Goal: Information Seeking & Learning: Learn about a topic

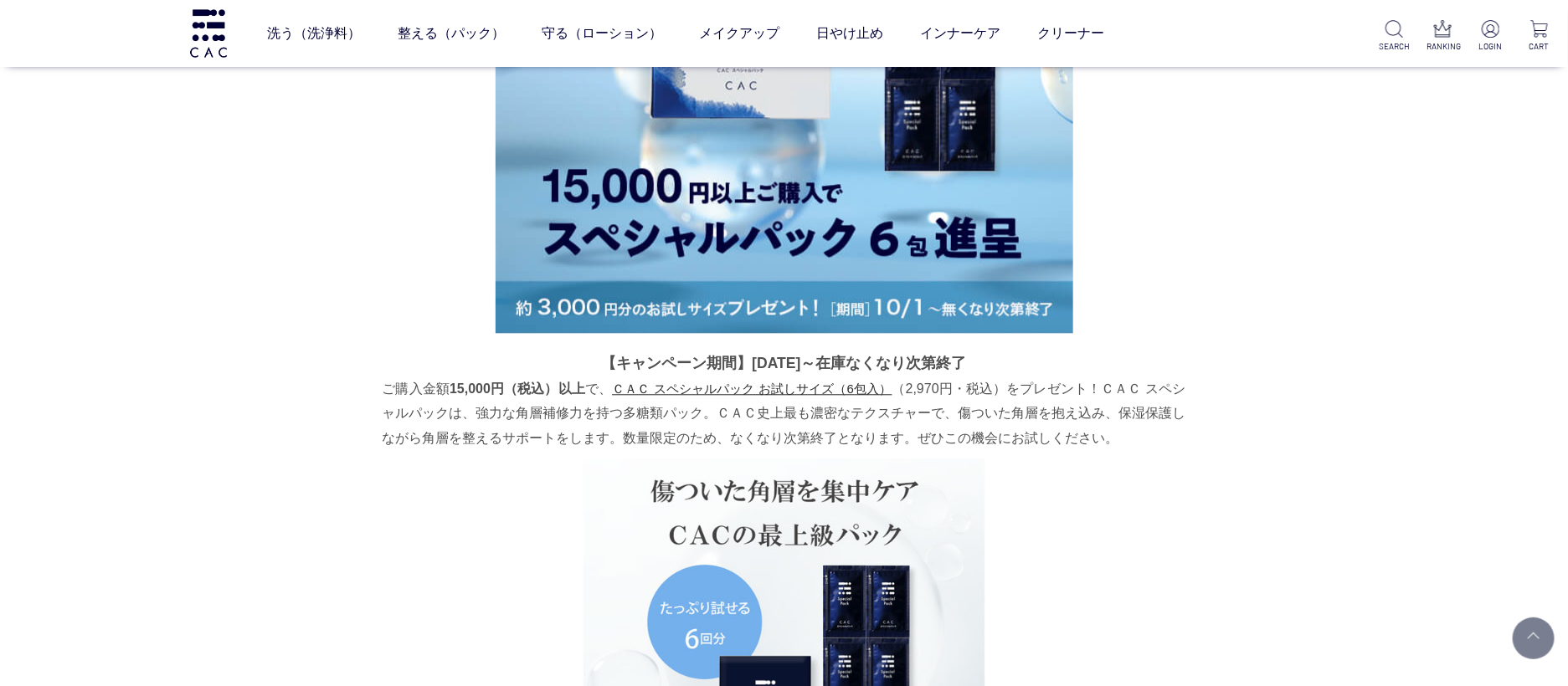
scroll to position [1417, 0]
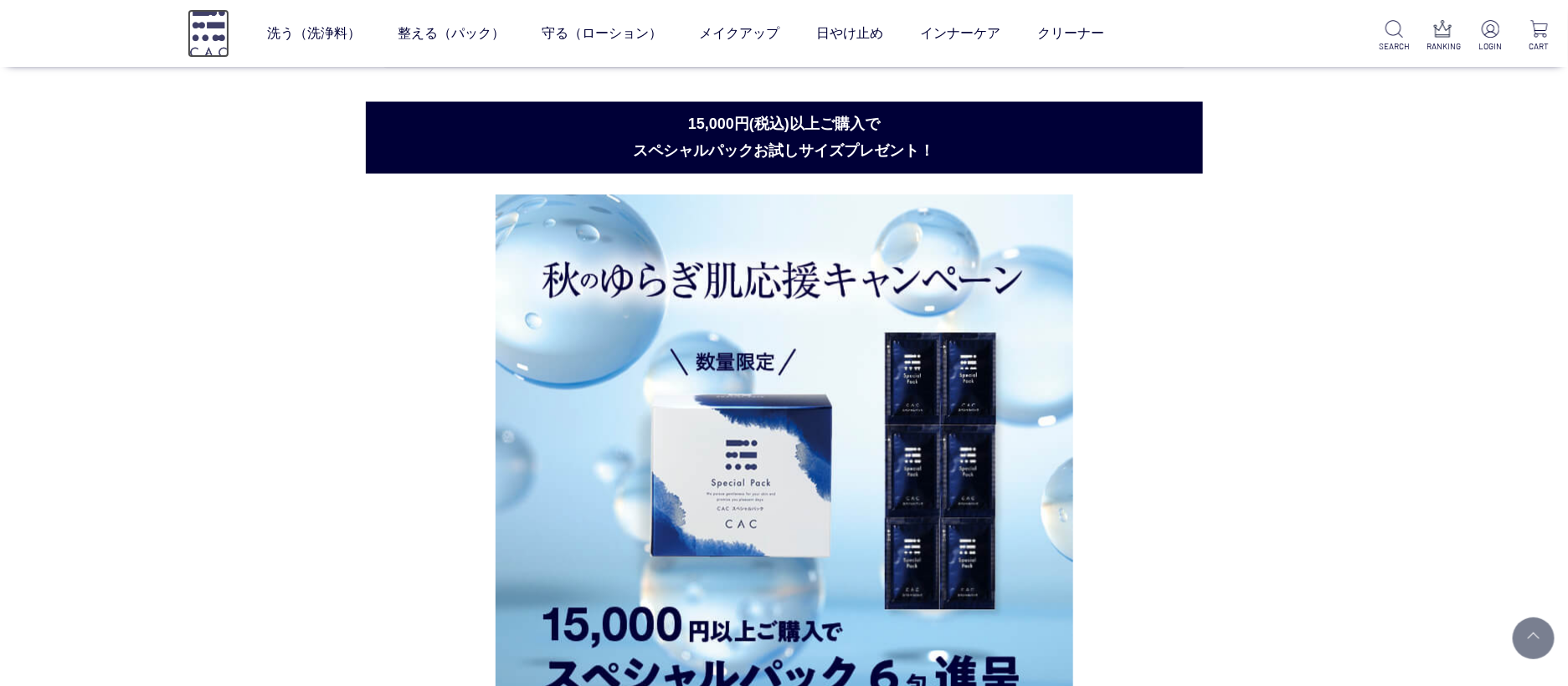
click at [211, 39] on img at bounding box center [209, 33] width 42 height 48
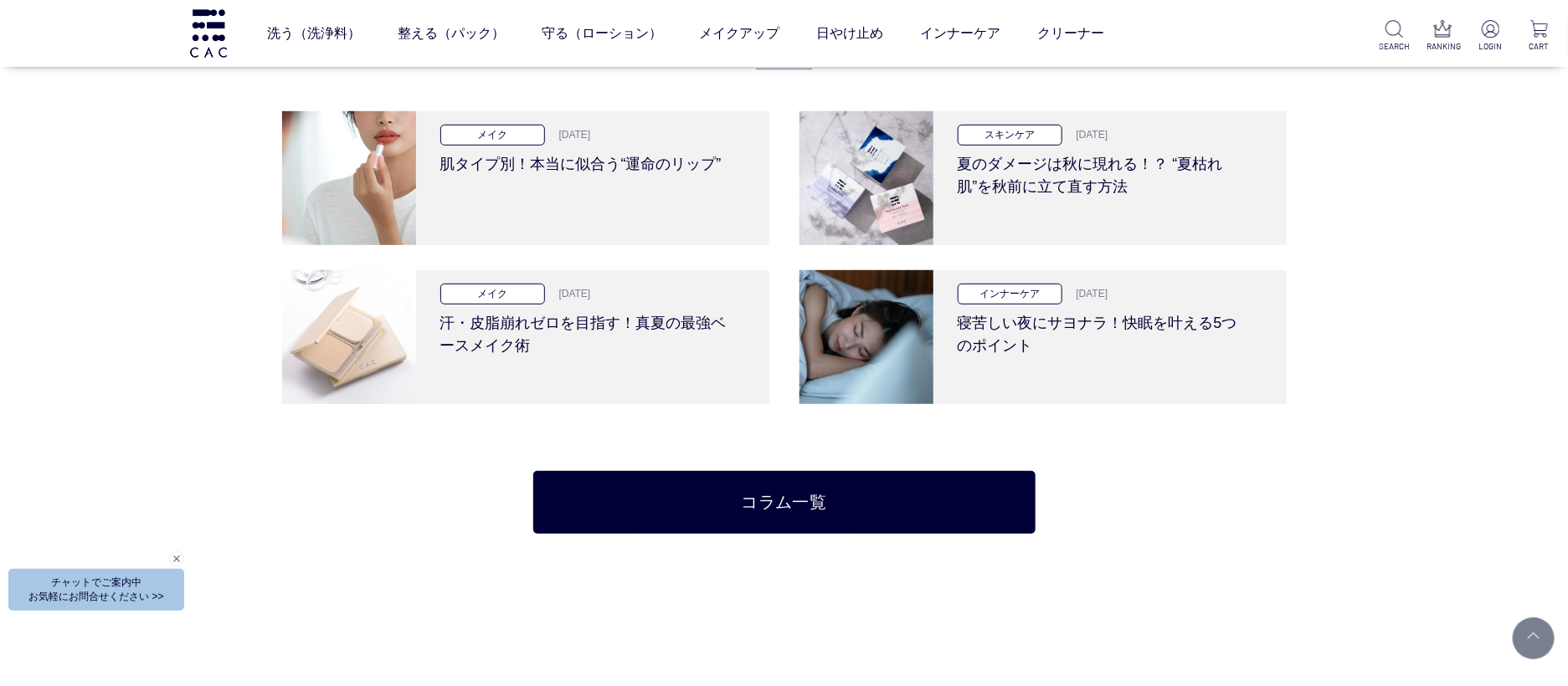
scroll to position [3561, 0]
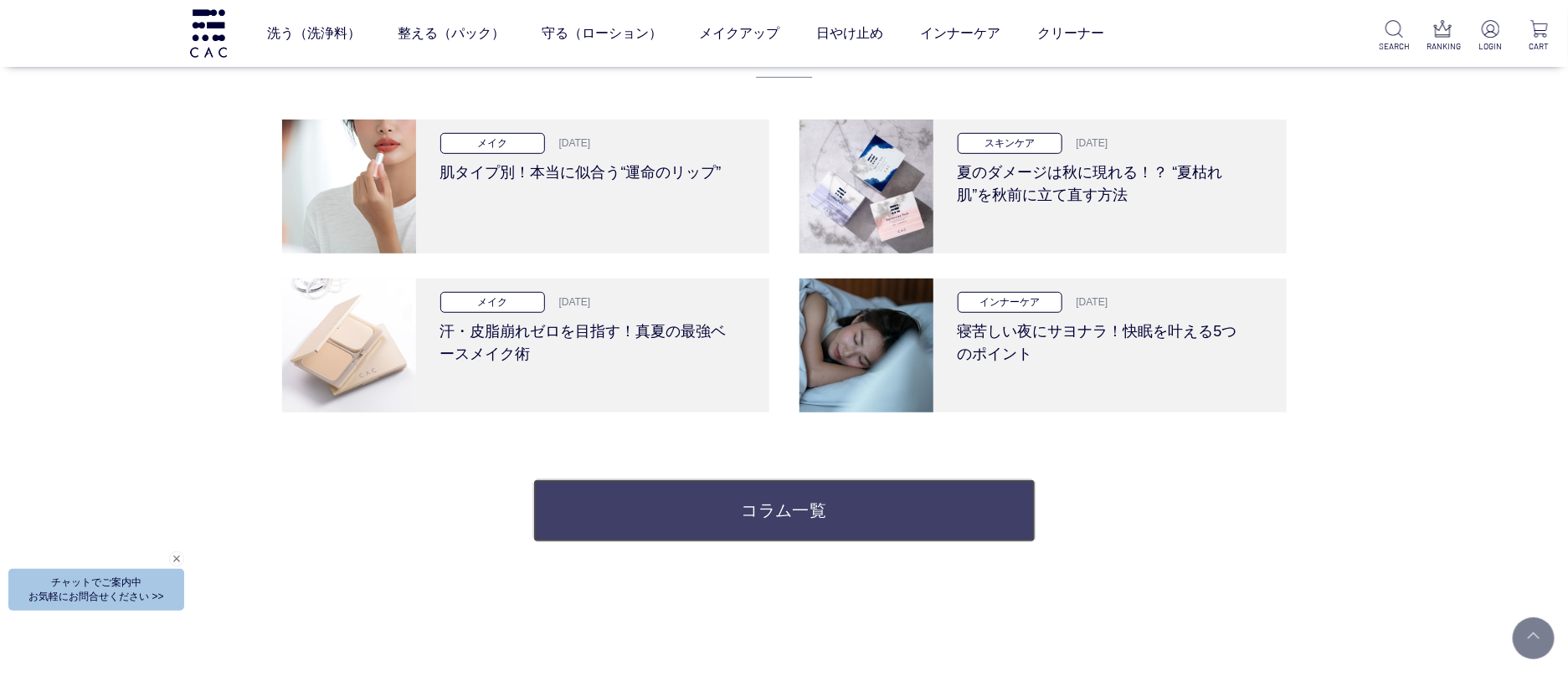
click at [764, 514] on link "コラム一覧" at bounding box center [784, 511] width 503 height 63
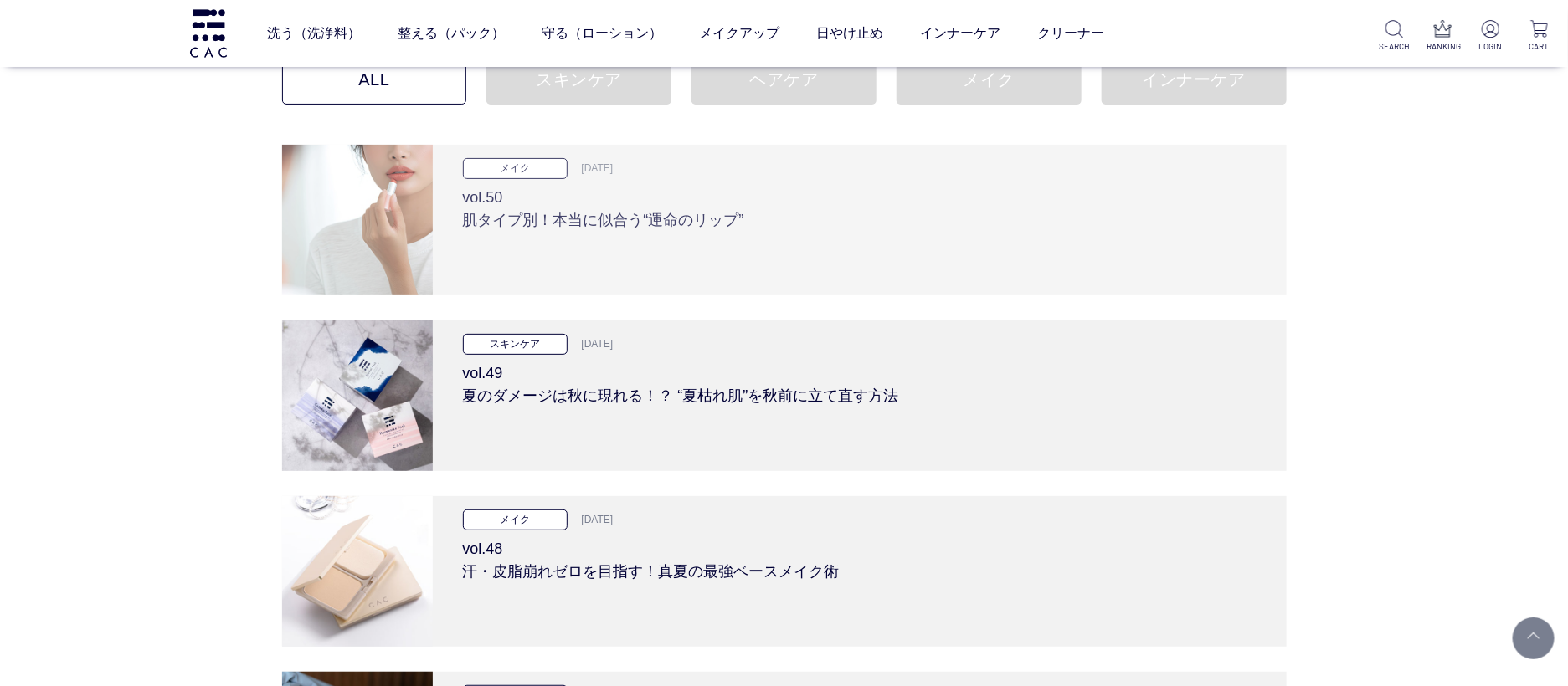
scroll to position [164, 0]
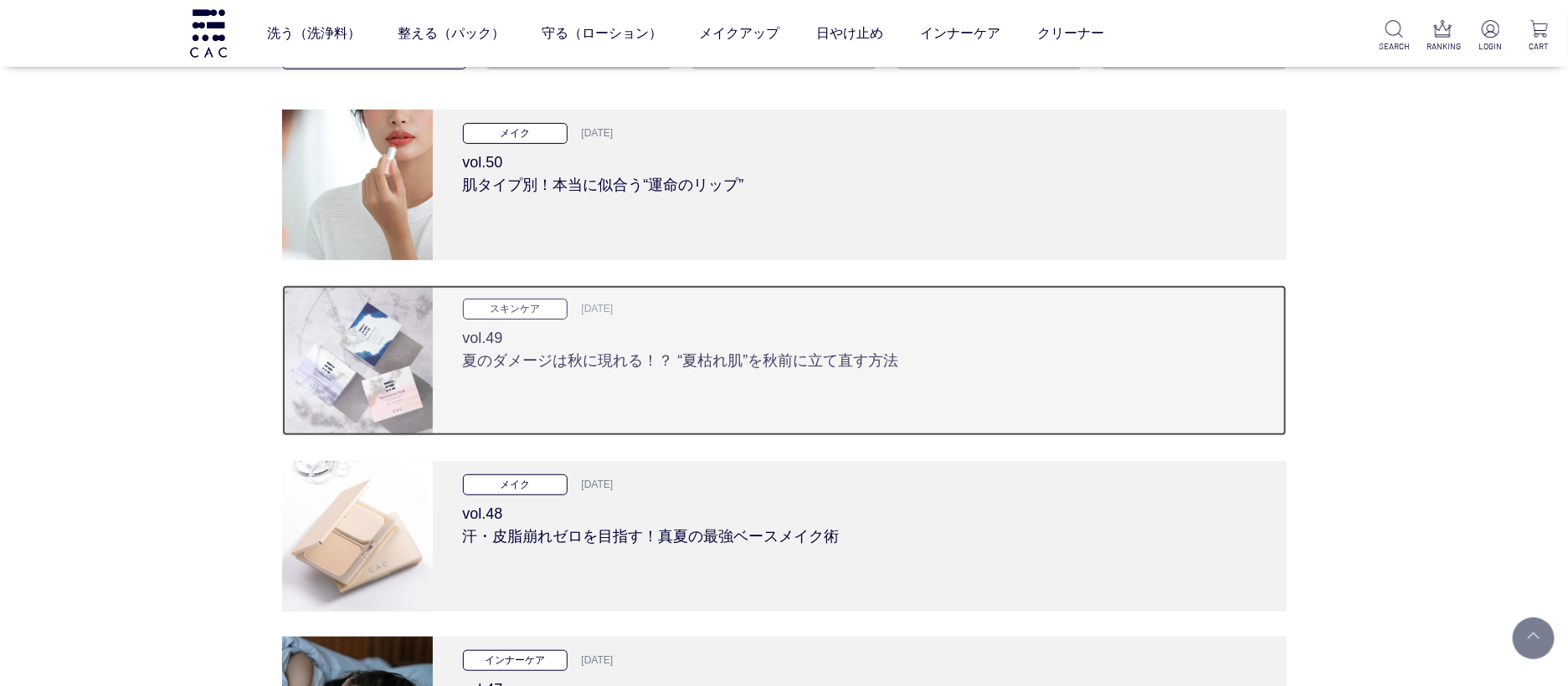
click at [790, 377] on div "スキンケア 2025.09.11 vol.49 夏のダメージは秋に現れる！？ “夏枯れ肌”を秋前に立て直す方法" at bounding box center [860, 361] width 854 height 151
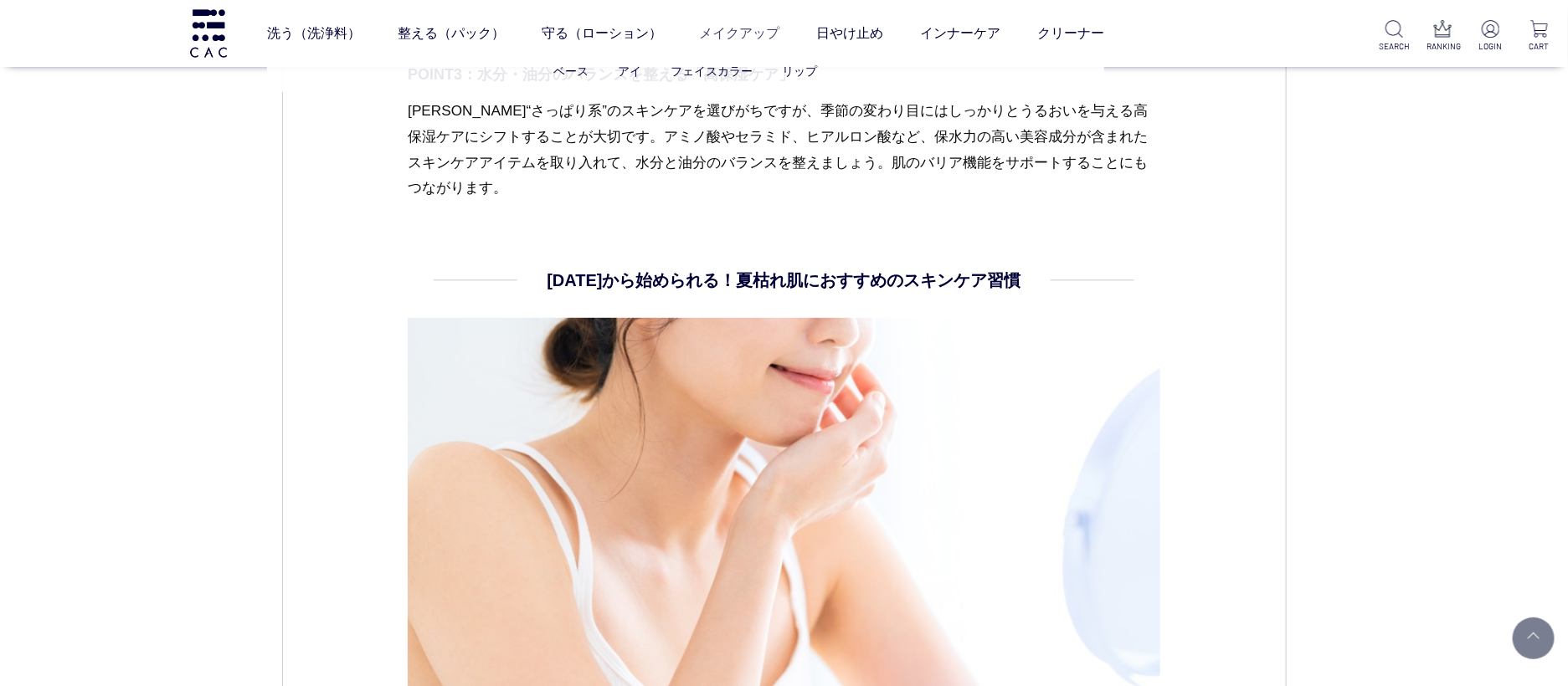
scroll to position [3154, 0]
